Goal: Transaction & Acquisition: Purchase product/service

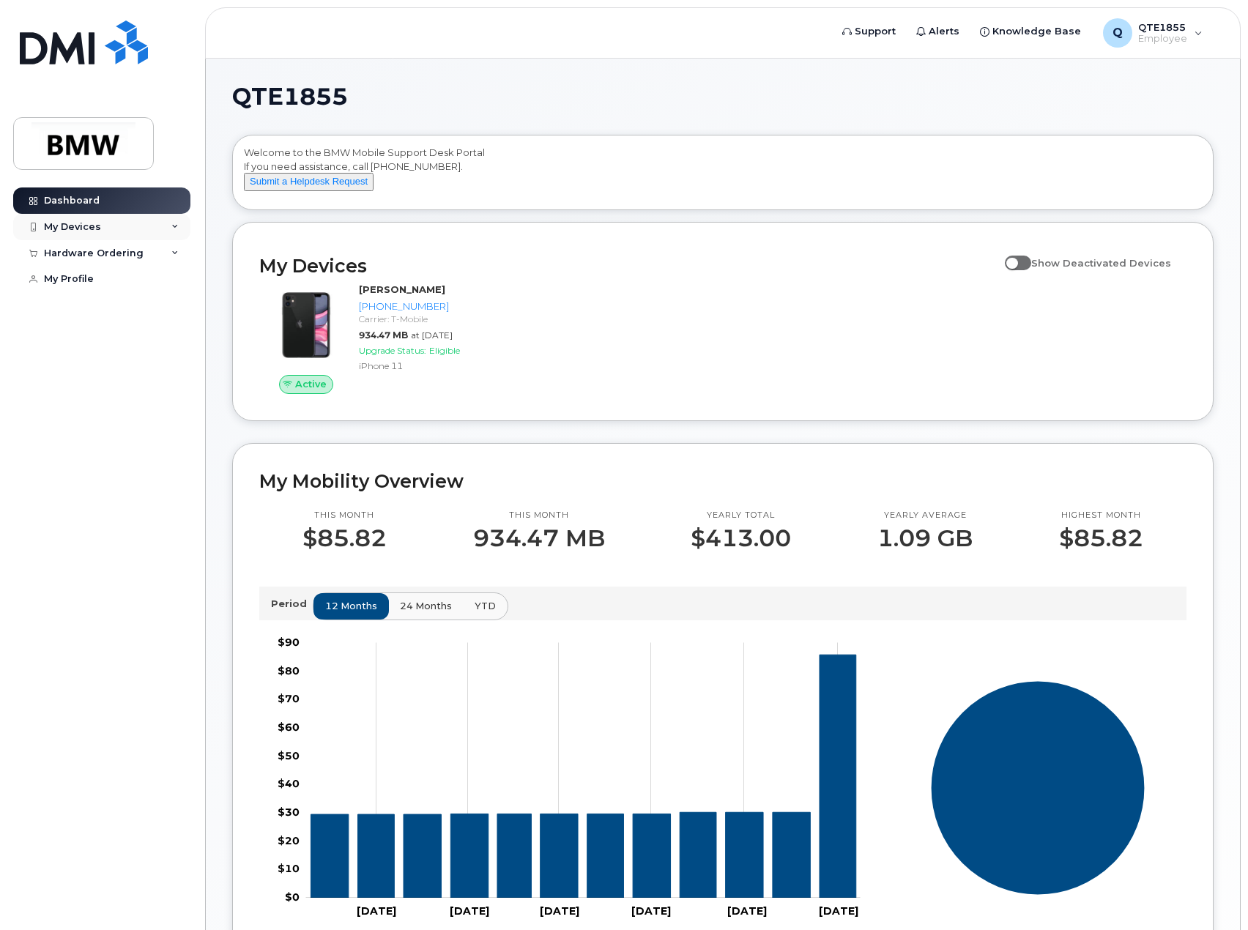
click at [114, 224] on div "My Devices" at bounding box center [101, 227] width 177 height 26
click at [127, 338] on div "Hardware Ordering" at bounding box center [94, 333] width 100 height 12
click at [115, 370] on link "New Order" at bounding box center [115, 360] width 152 height 28
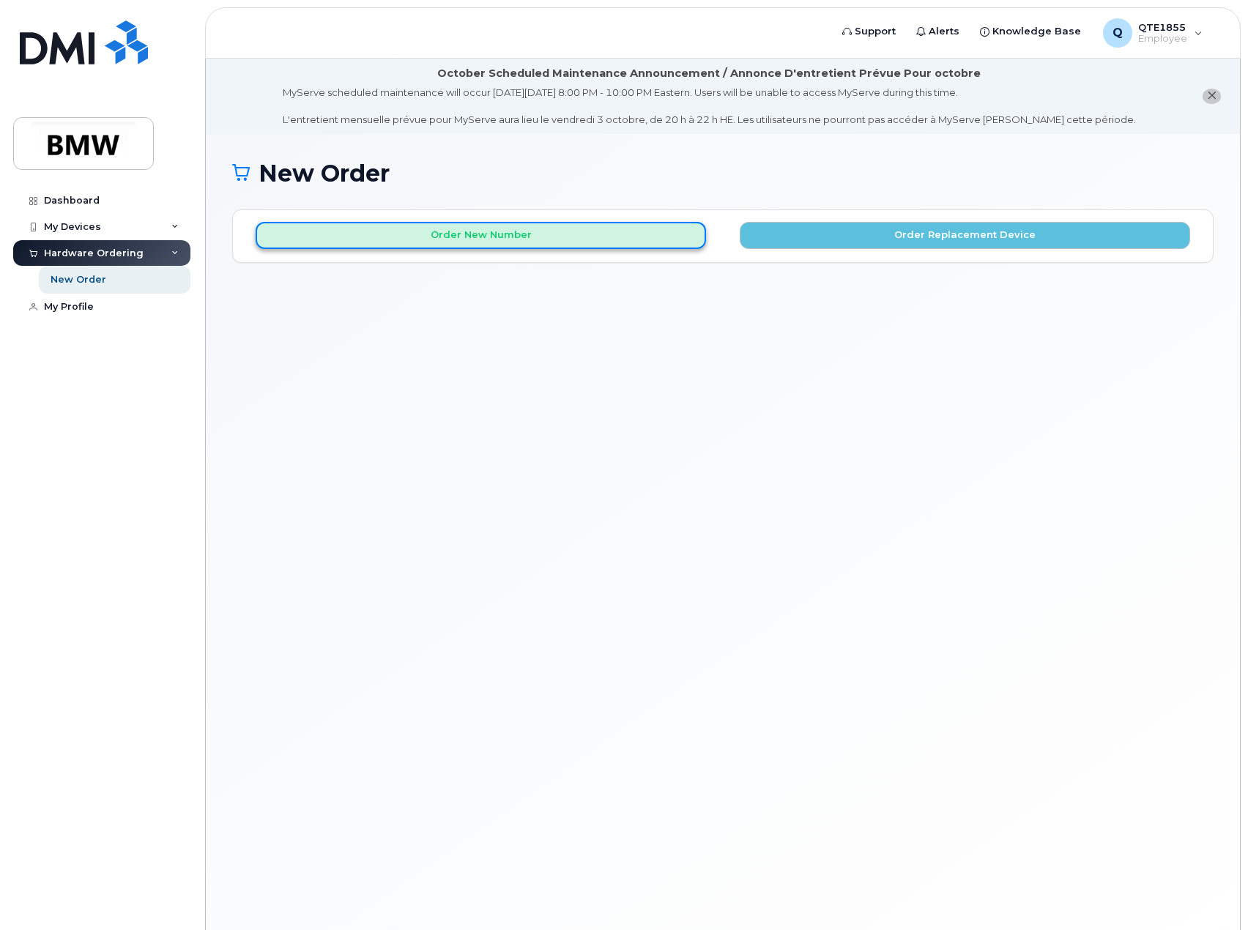
click at [494, 234] on button "Order New Number" at bounding box center [481, 235] width 450 height 27
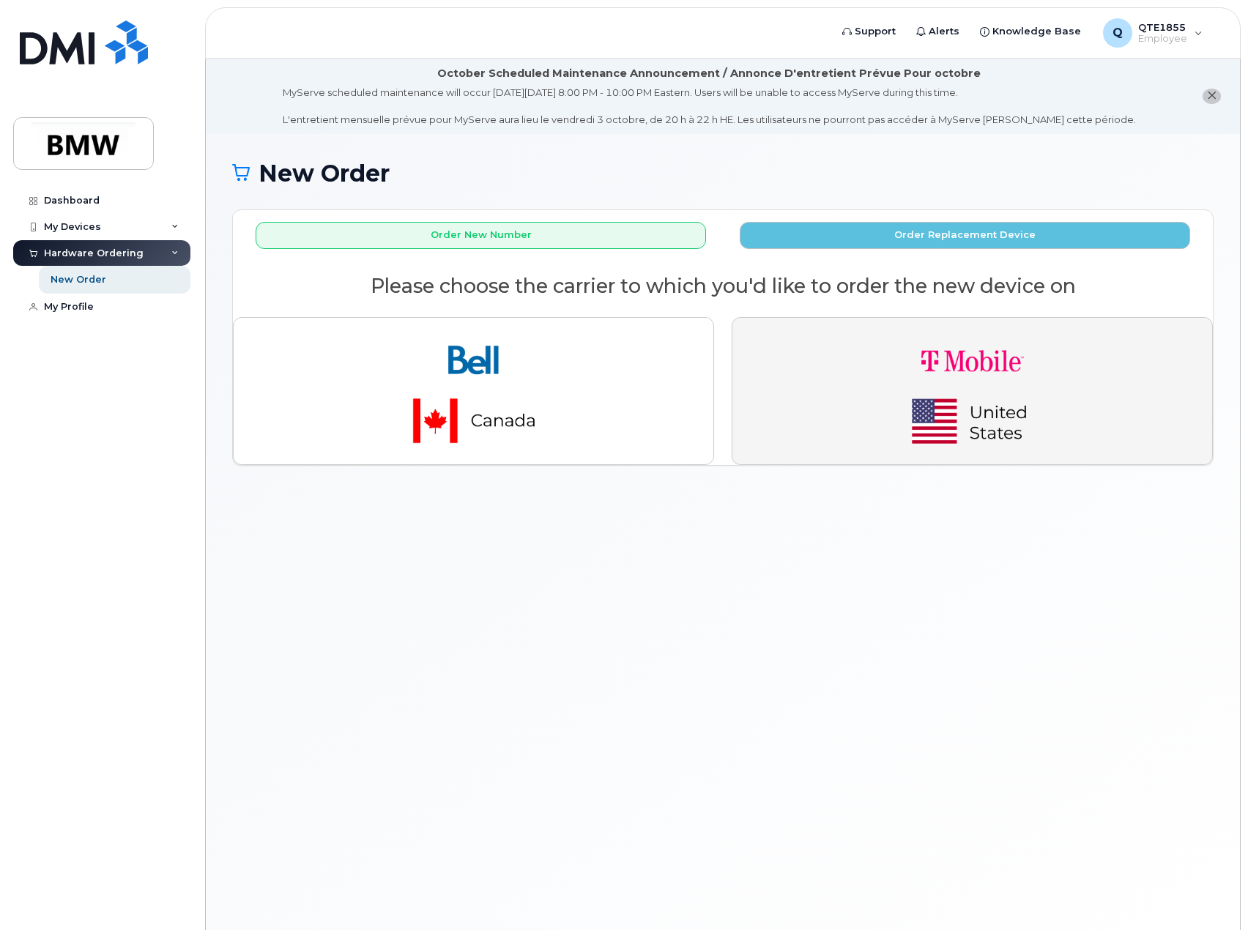
click at [891, 382] on img "button" at bounding box center [972, 391] width 205 height 123
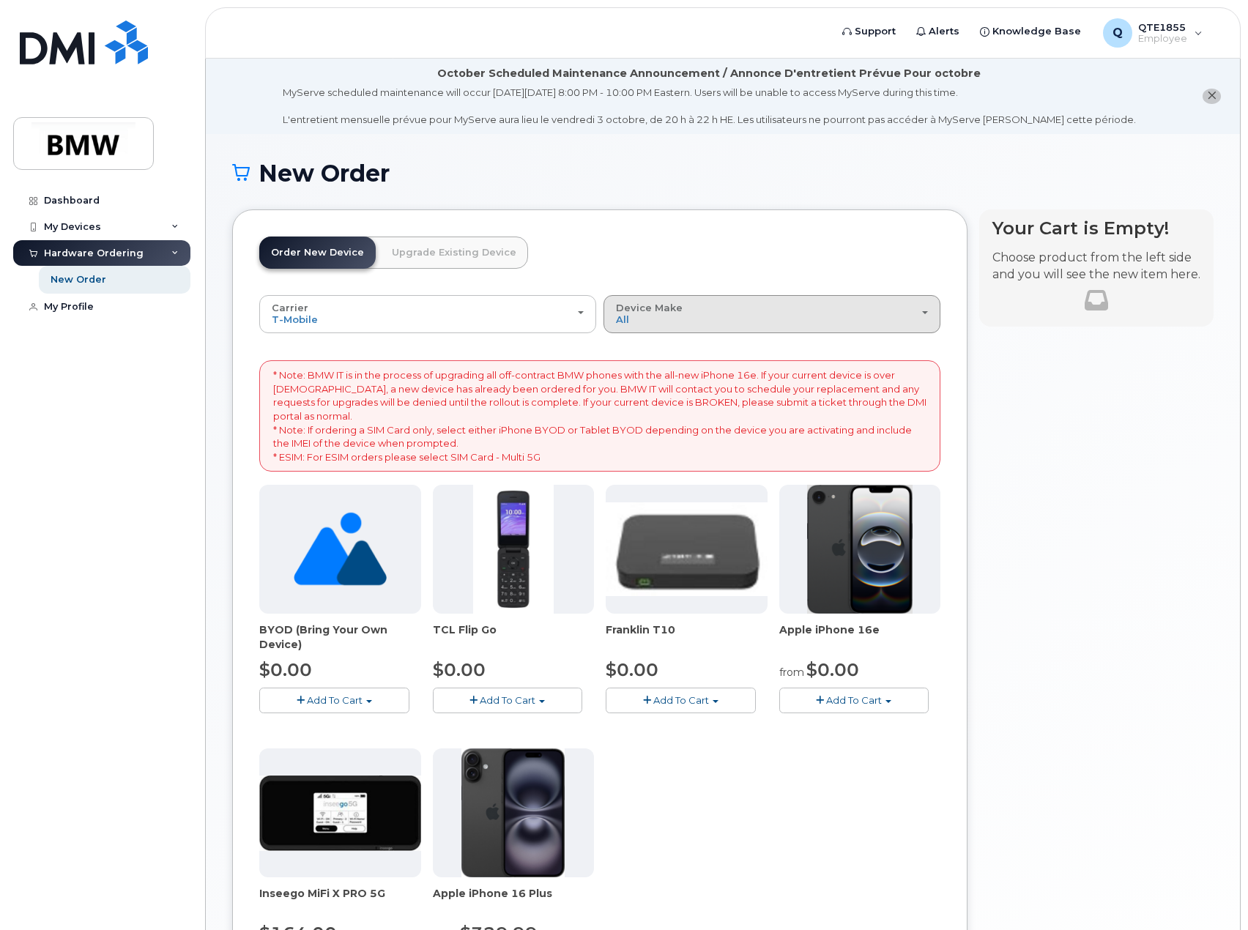
click at [691, 305] on div "Device Make All Cell Phone iPhone Modem" at bounding box center [772, 314] width 312 height 23
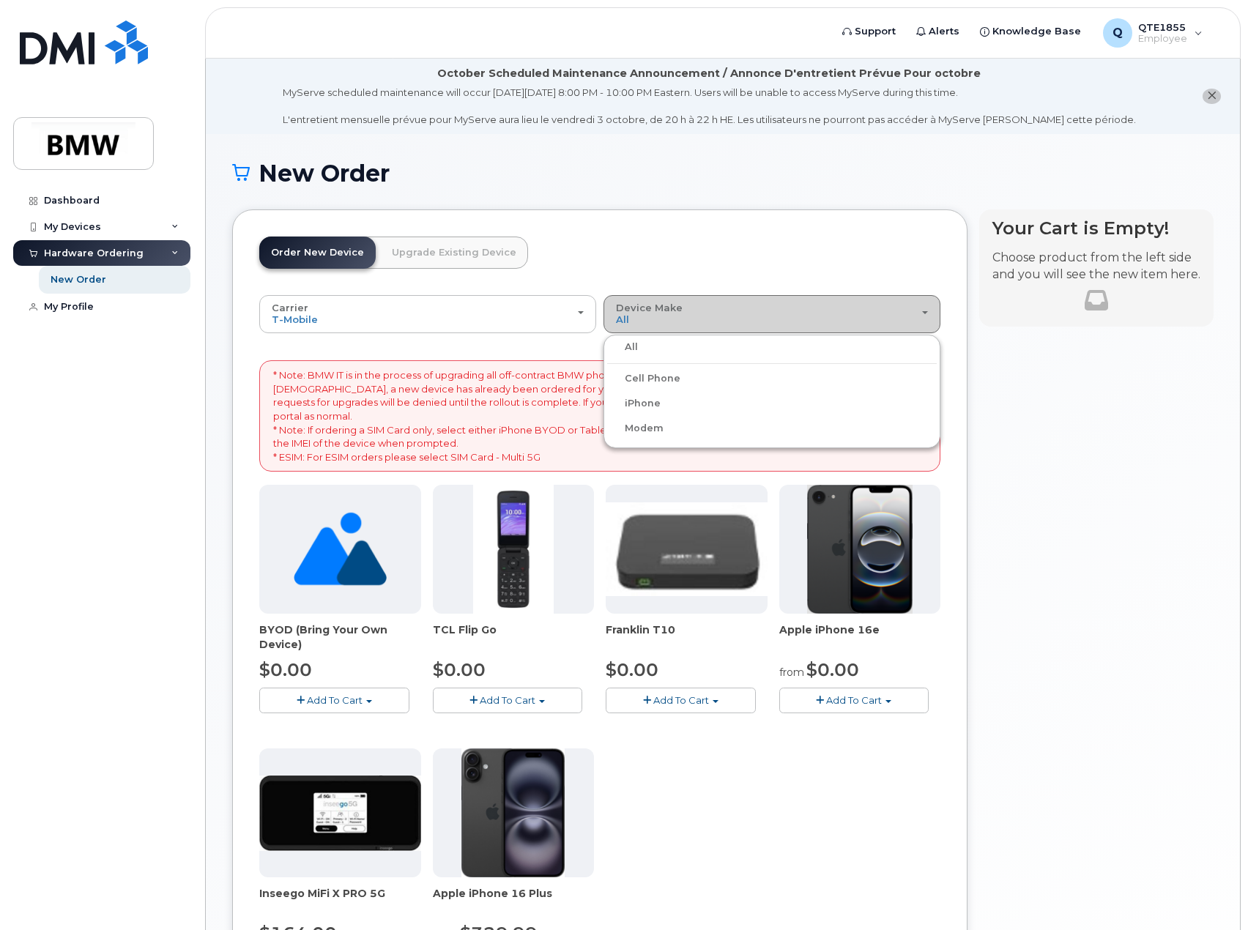
click at [691, 305] on div "Device Make All Cell Phone iPhone Modem" at bounding box center [772, 314] width 312 height 23
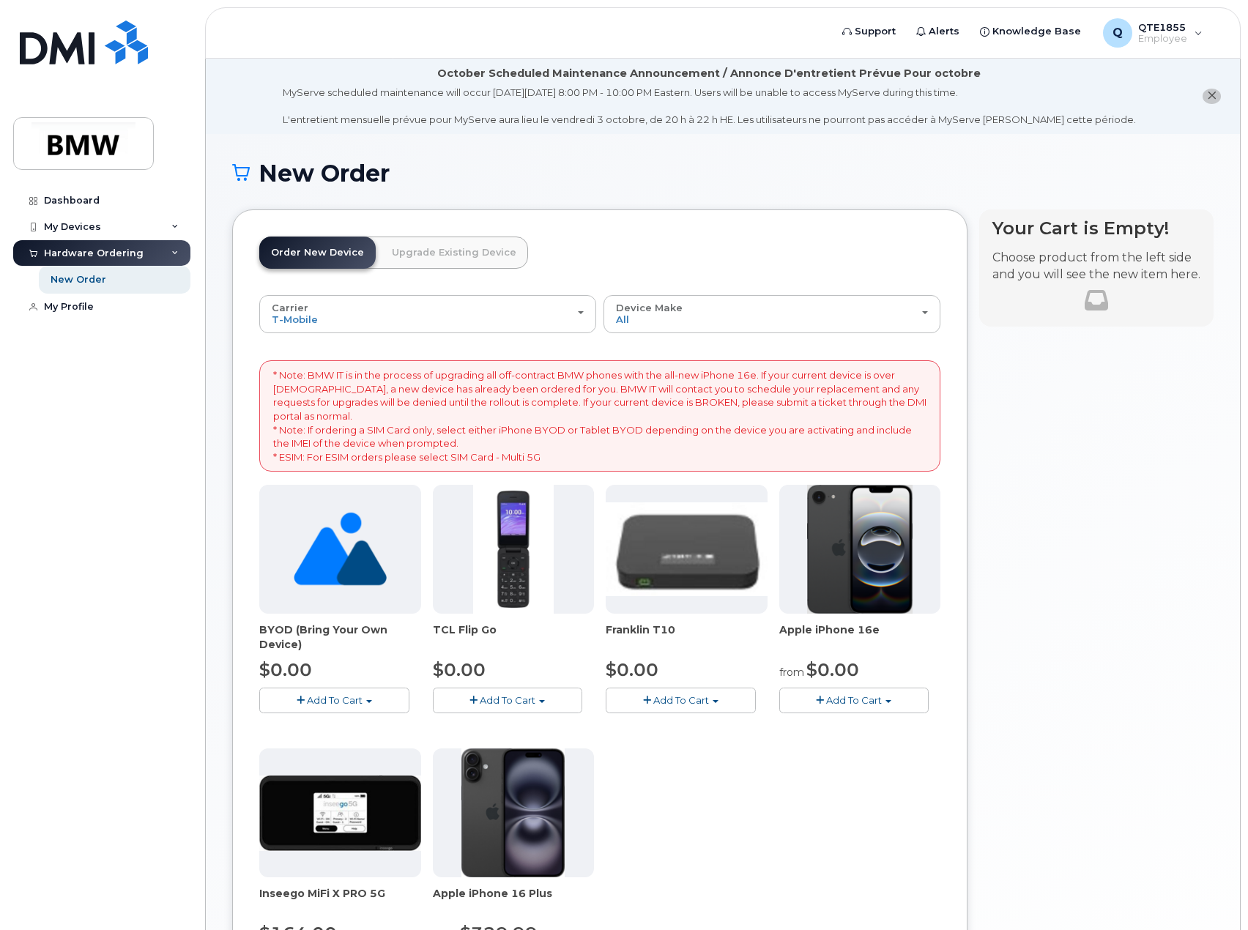
click at [865, 559] on img at bounding box center [859, 549] width 105 height 129
click at [873, 701] on span "Add To Cart" at bounding box center [854, 700] width 56 height 12
click at [836, 727] on link "$0.00 - 30 Month Activation (128GB)" at bounding box center [888, 728] width 211 height 18
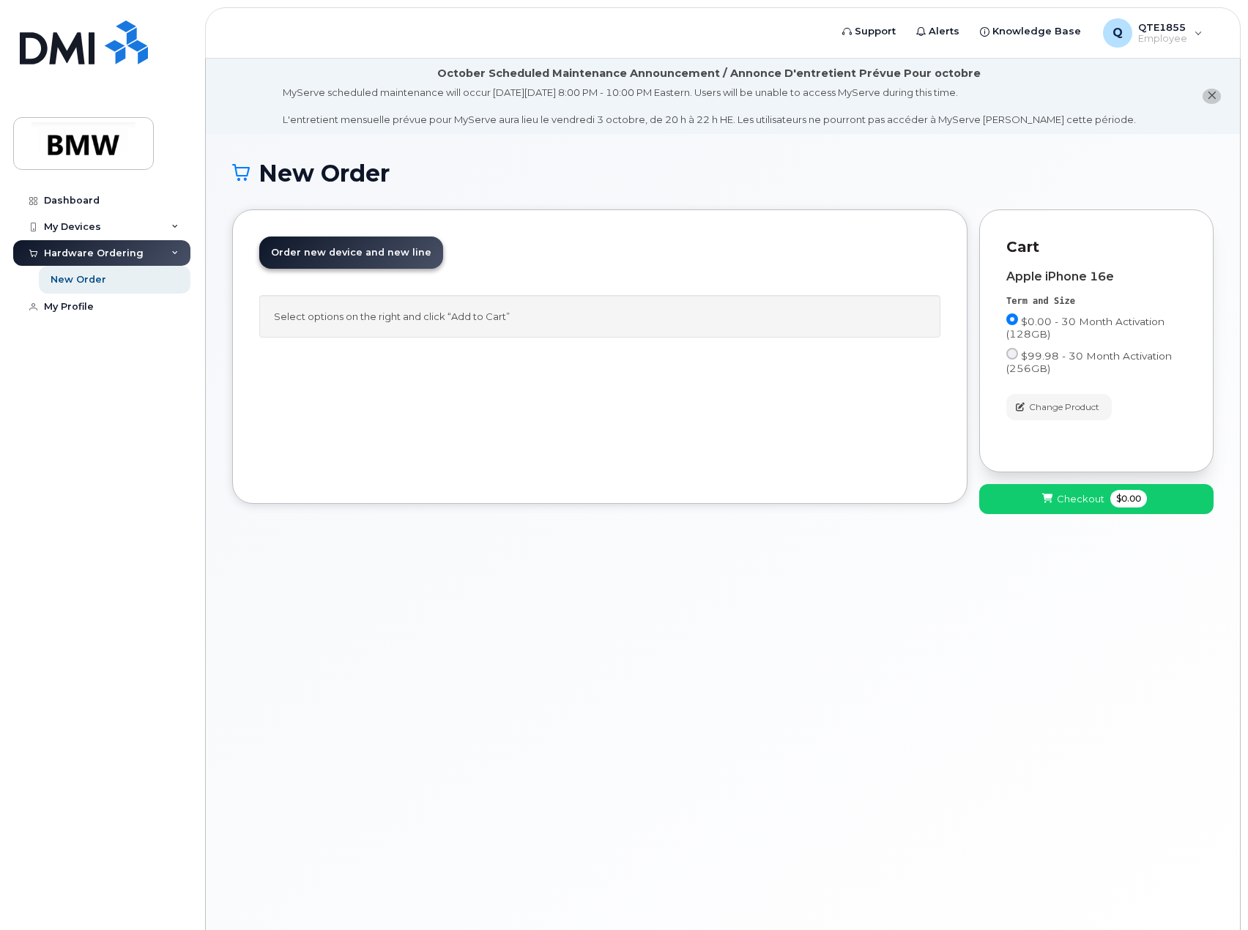
click at [393, 313] on div "Select options on the right and click “Add to Cart”" at bounding box center [599, 316] width 681 height 43
click at [1055, 502] on span at bounding box center [1048, 499] width 14 height 14
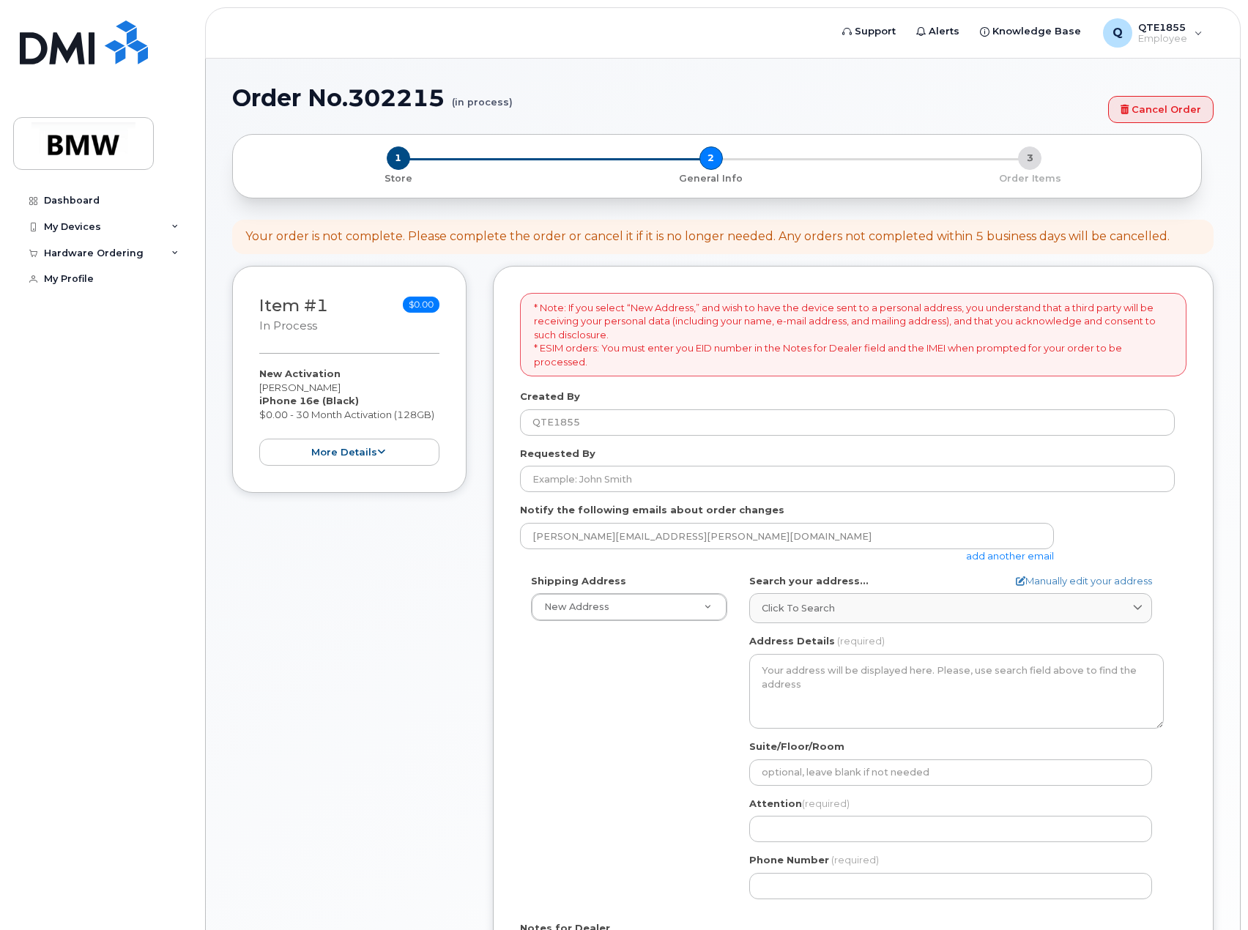
select select
